Goal: Task Accomplishment & Management: Manage account settings

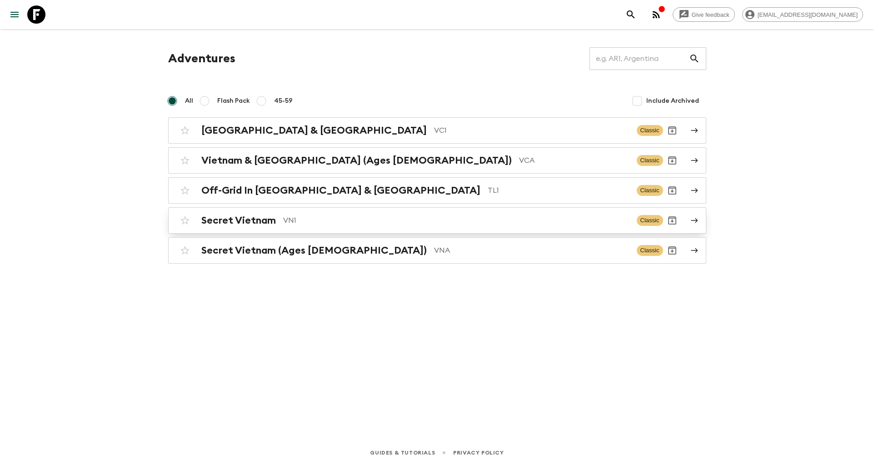
click at [268, 224] on h2 "Secret Vietnam" at bounding box center [238, 220] width 75 height 12
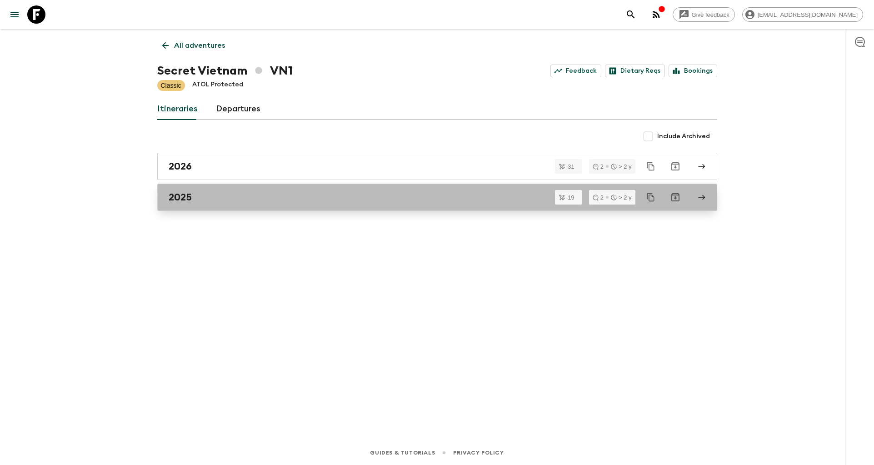
click at [198, 194] on div "2025" at bounding box center [429, 197] width 520 height 12
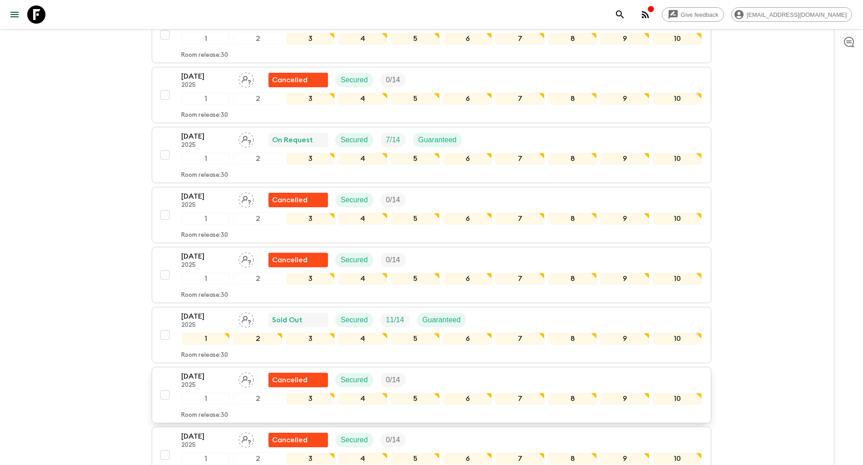
scroll to position [522, 0]
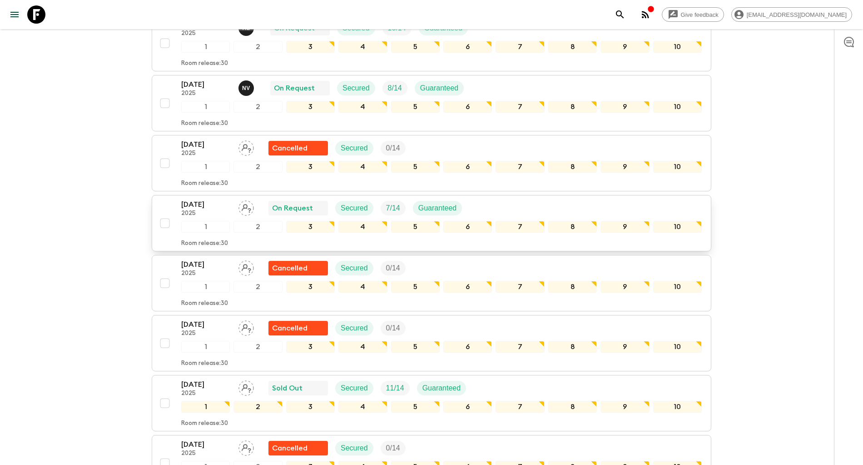
click at [195, 209] on p "[DATE]" at bounding box center [206, 204] width 50 height 11
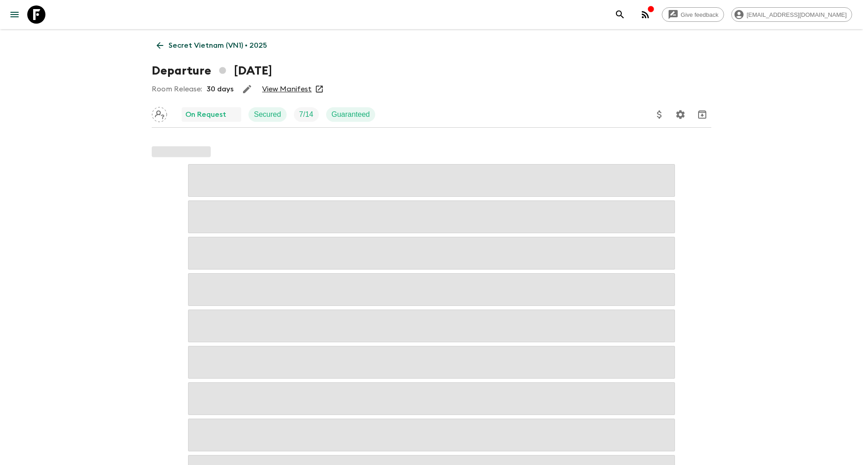
click at [291, 90] on link "View Manifest" at bounding box center [287, 88] width 50 height 9
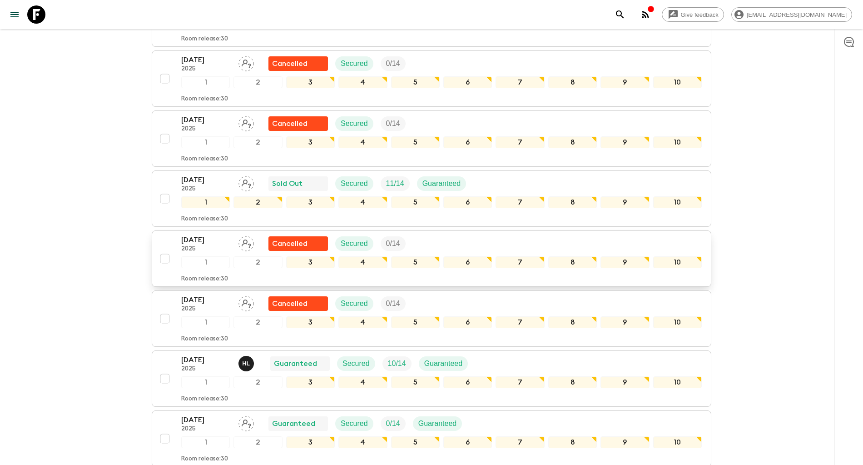
scroll to position [590, 0]
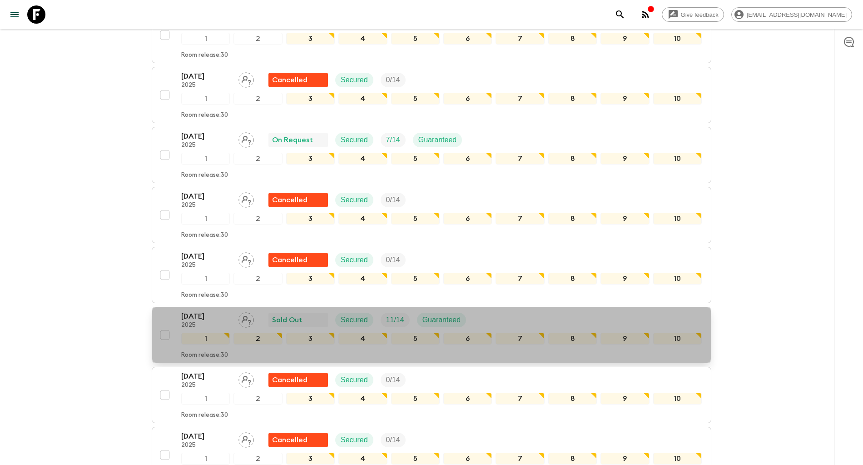
click at [205, 312] on p "[DATE]" at bounding box center [206, 316] width 50 height 11
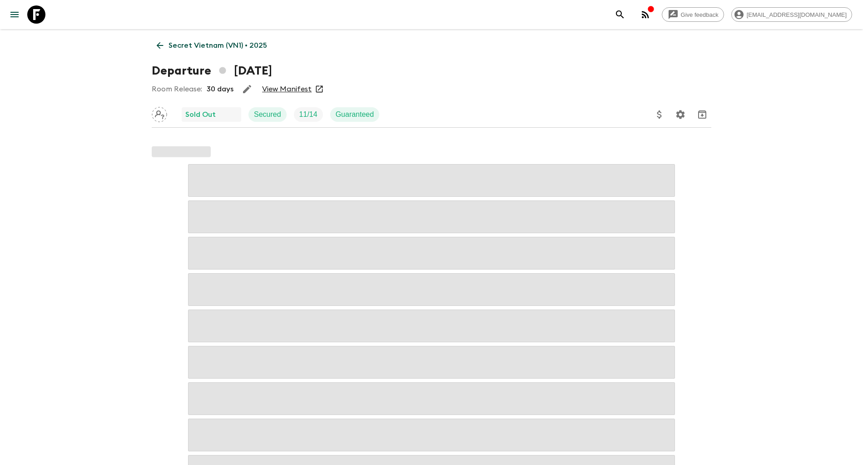
click at [286, 86] on link "View Manifest" at bounding box center [287, 88] width 50 height 9
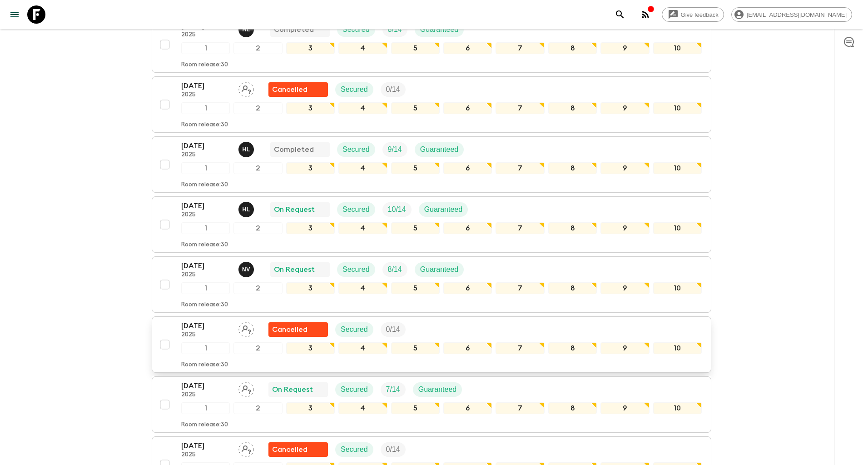
scroll to position [409, 0]
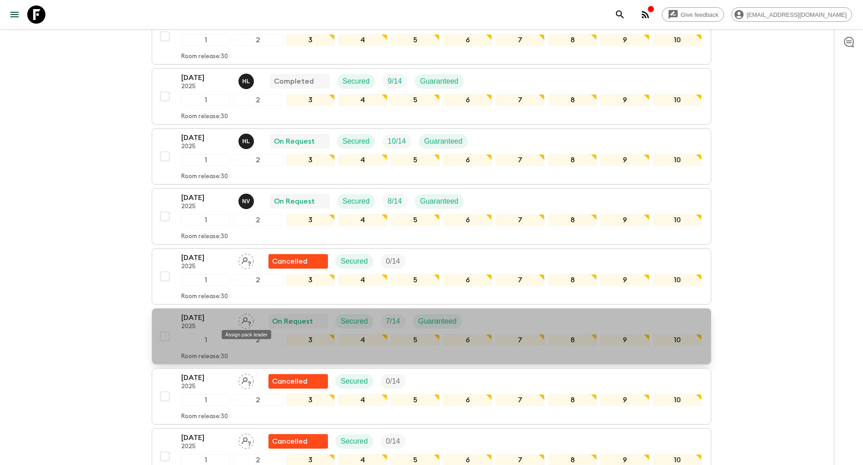
click at [248, 325] on div "Assign pack leader" at bounding box center [246, 331] width 51 height 16
click at [244, 321] on icon "Assign pack leader" at bounding box center [247, 321] width 10 height 9
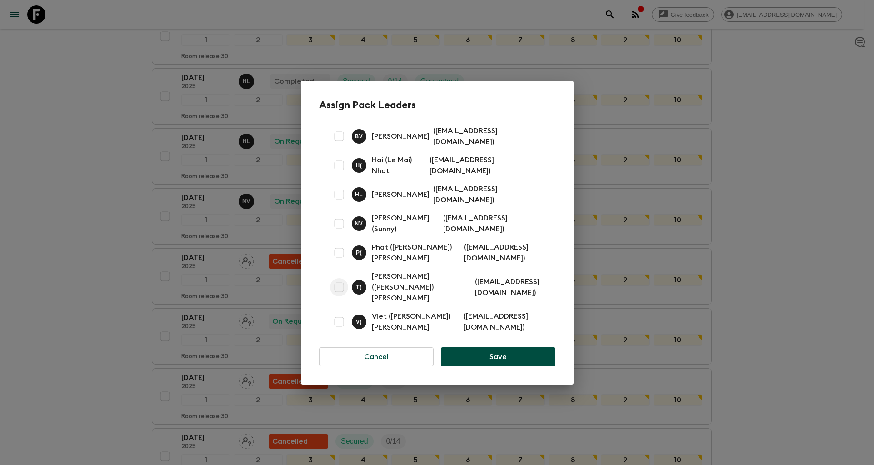
click at [339, 278] on input "checkbox" at bounding box center [339, 287] width 18 height 18
checkbox input "true"
click at [479, 347] on button "Save" at bounding box center [498, 356] width 114 height 19
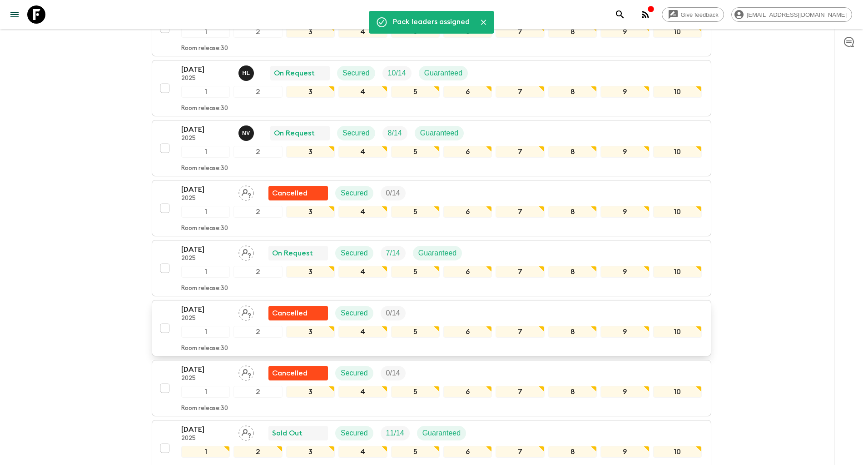
scroll to position [545, 0]
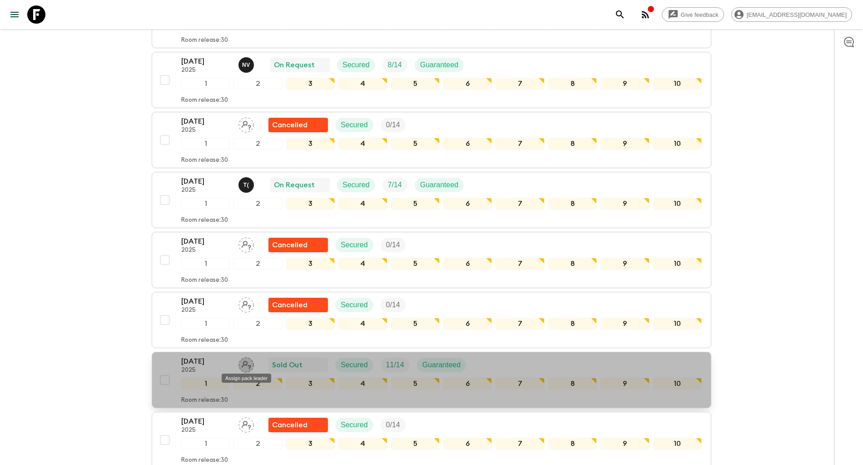
click at [245, 363] on icon "Assign pack leader" at bounding box center [246, 364] width 15 height 15
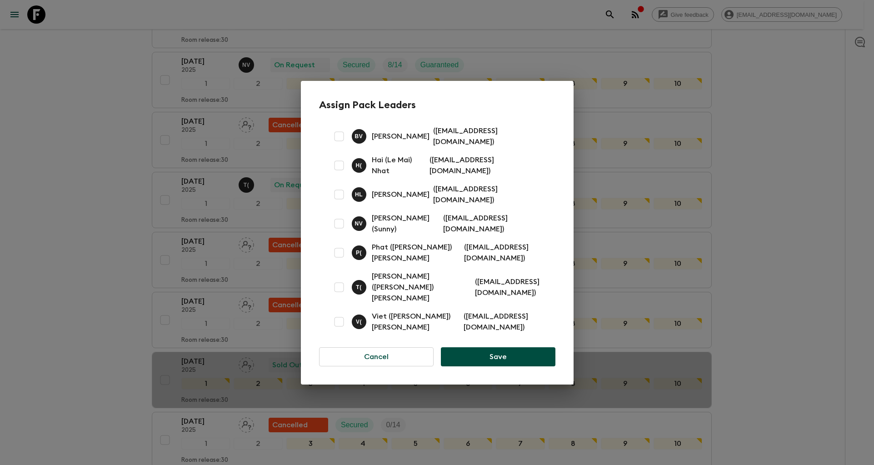
click at [401, 200] on p "[PERSON_NAME]" at bounding box center [401, 194] width 58 height 11
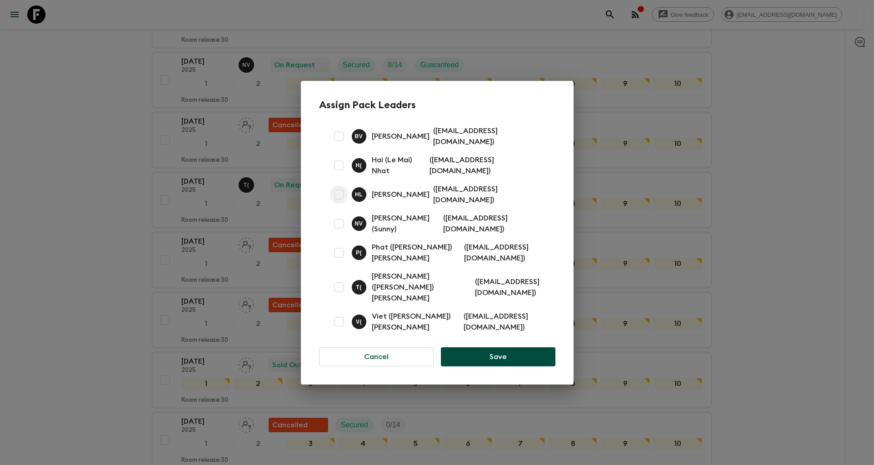
click at [332, 198] on input "checkbox" at bounding box center [339, 194] width 18 height 18
checkbox input "true"
click at [472, 347] on button "Save" at bounding box center [498, 356] width 114 height 19
